Goal: Transaction & Acquisition: Purchase product/service

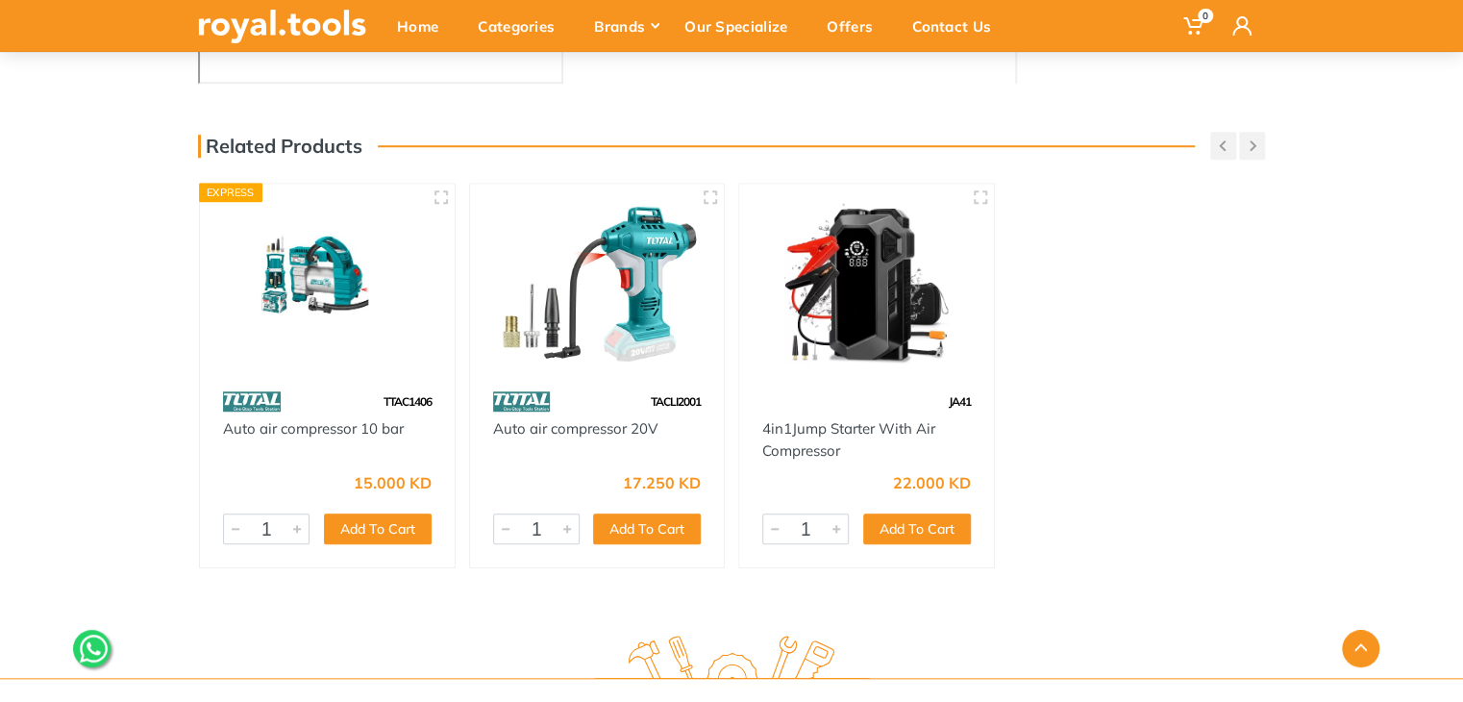
scroll to position [660, 0]
click at [617, 356] on img at bounding box center [597, 282] width 220 height 164
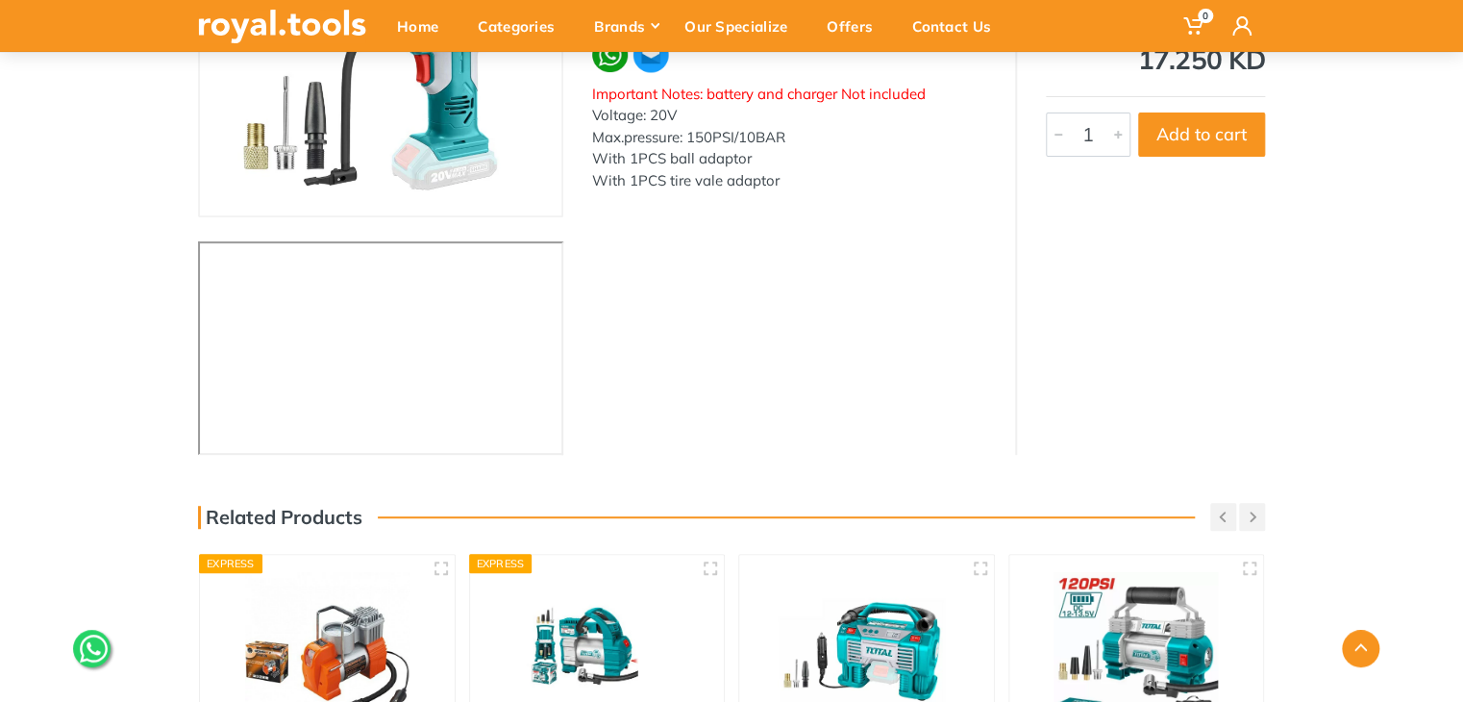
scroll to position [268, 0]
